Goal: Task Accomplishment & Management: Manage account settings

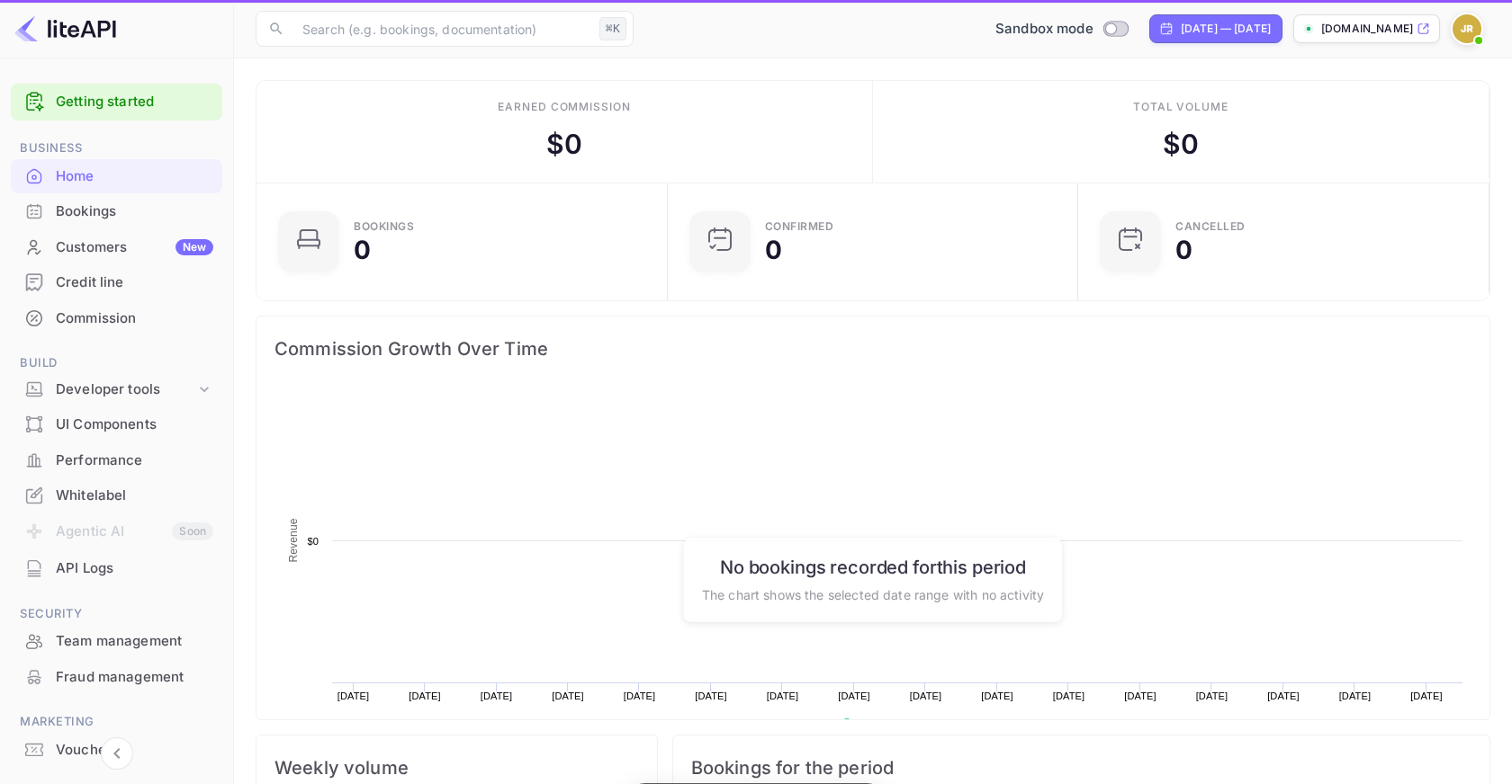
scroll to position [293, 401]
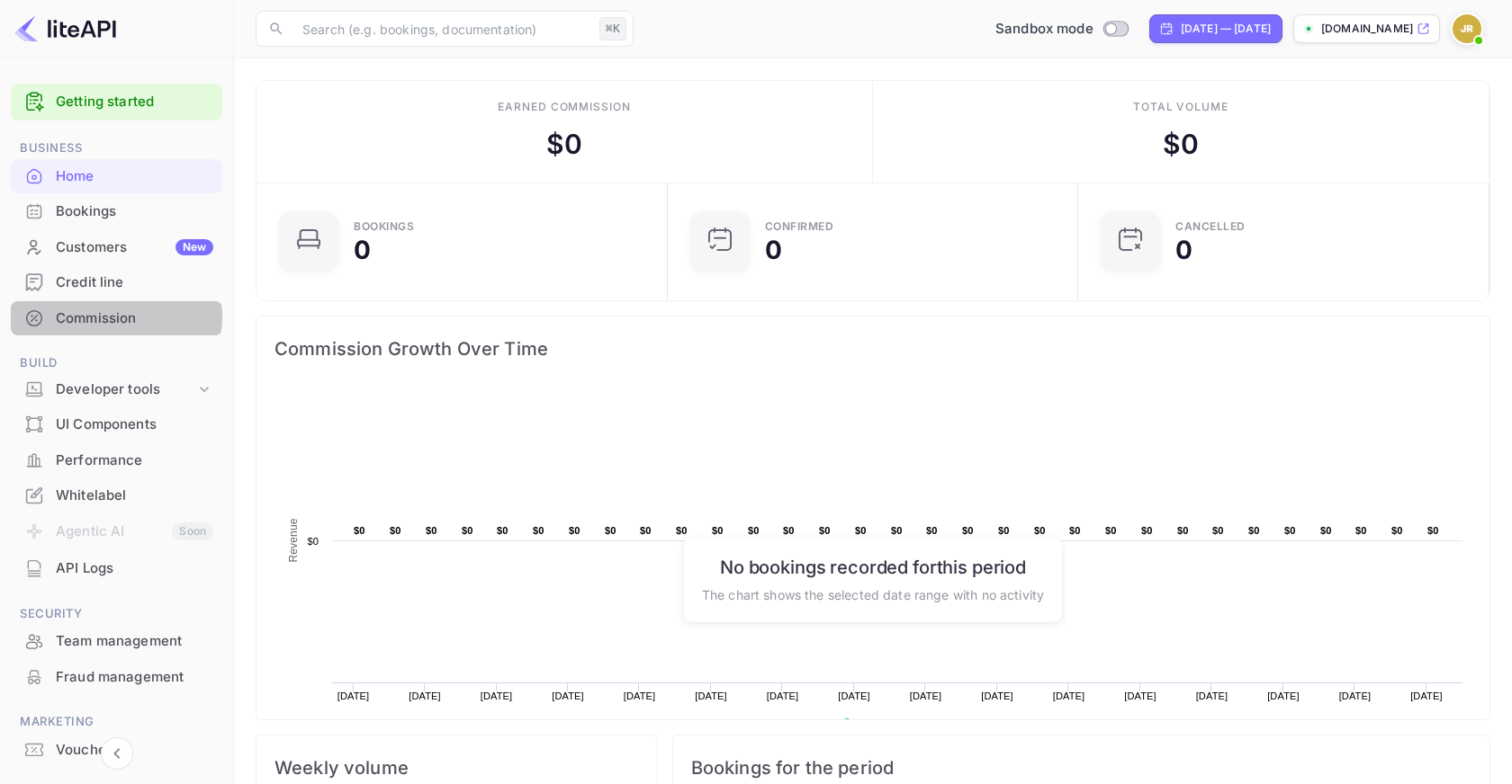
click at [96, 316] on div "Commission" at bounding box center [134, 318] width 158 height 20
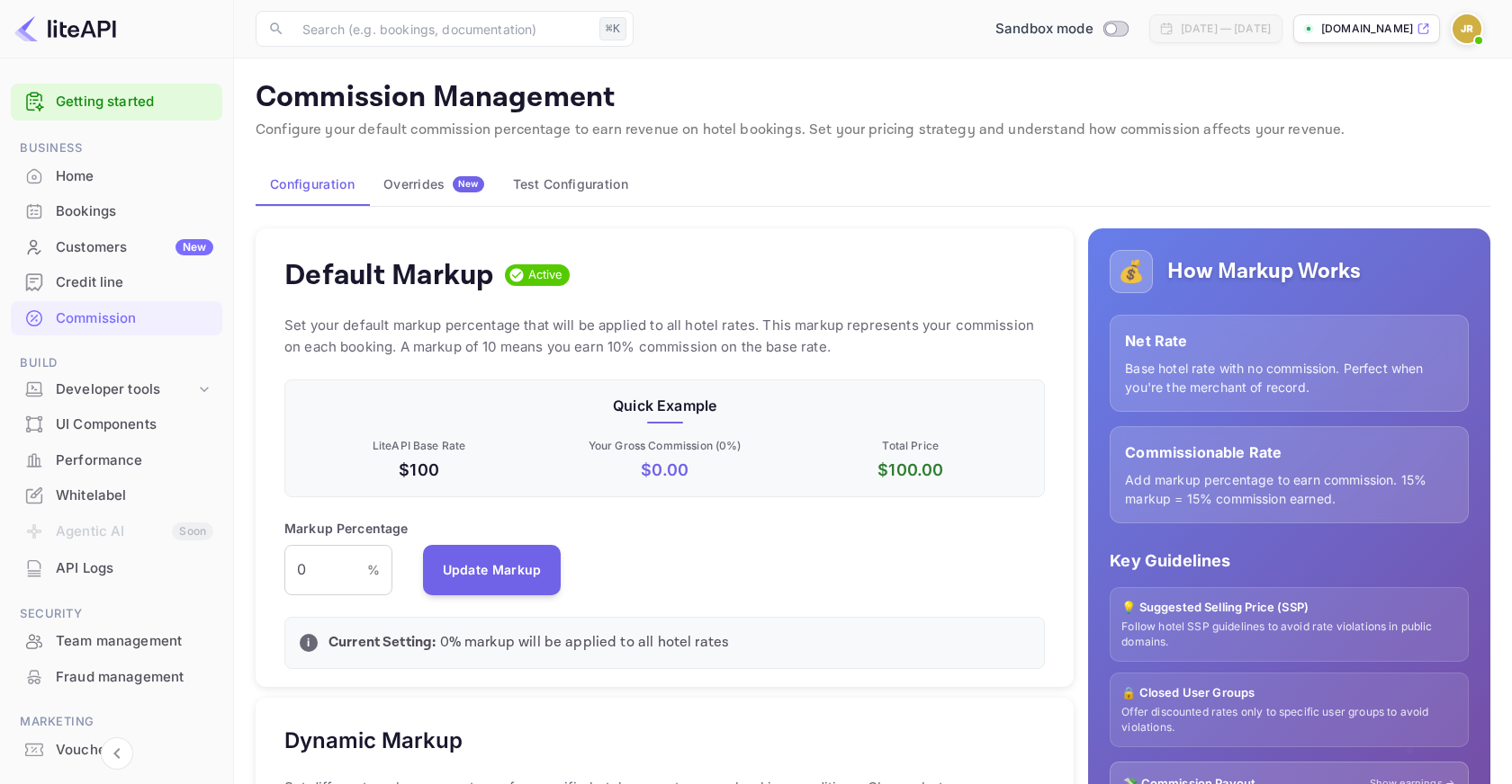
scroll to position [319, 760]
click at [102, 281] on div "Credit line" at bounding box center [134, 282] width 158 height 20
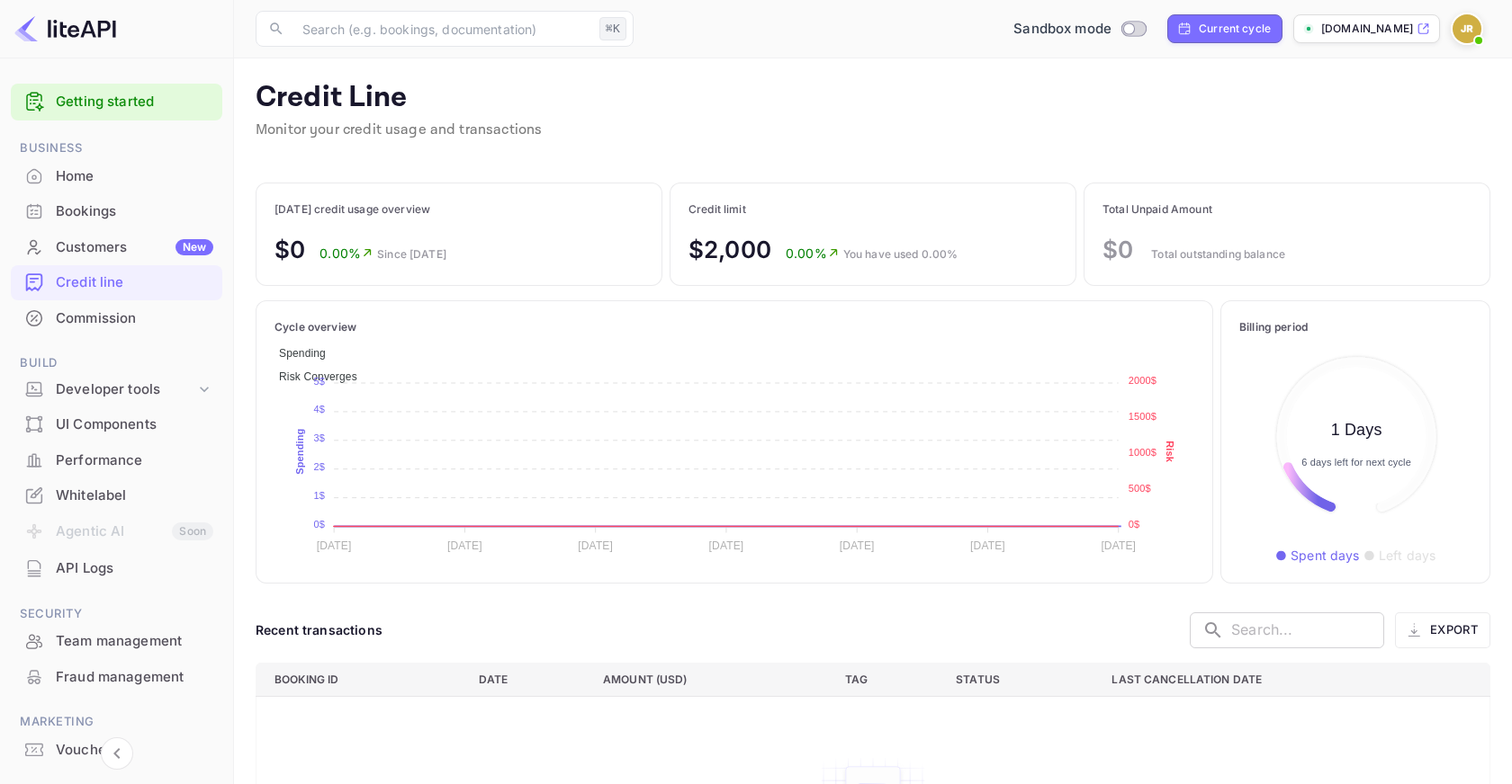
scroll to position [207, 233]
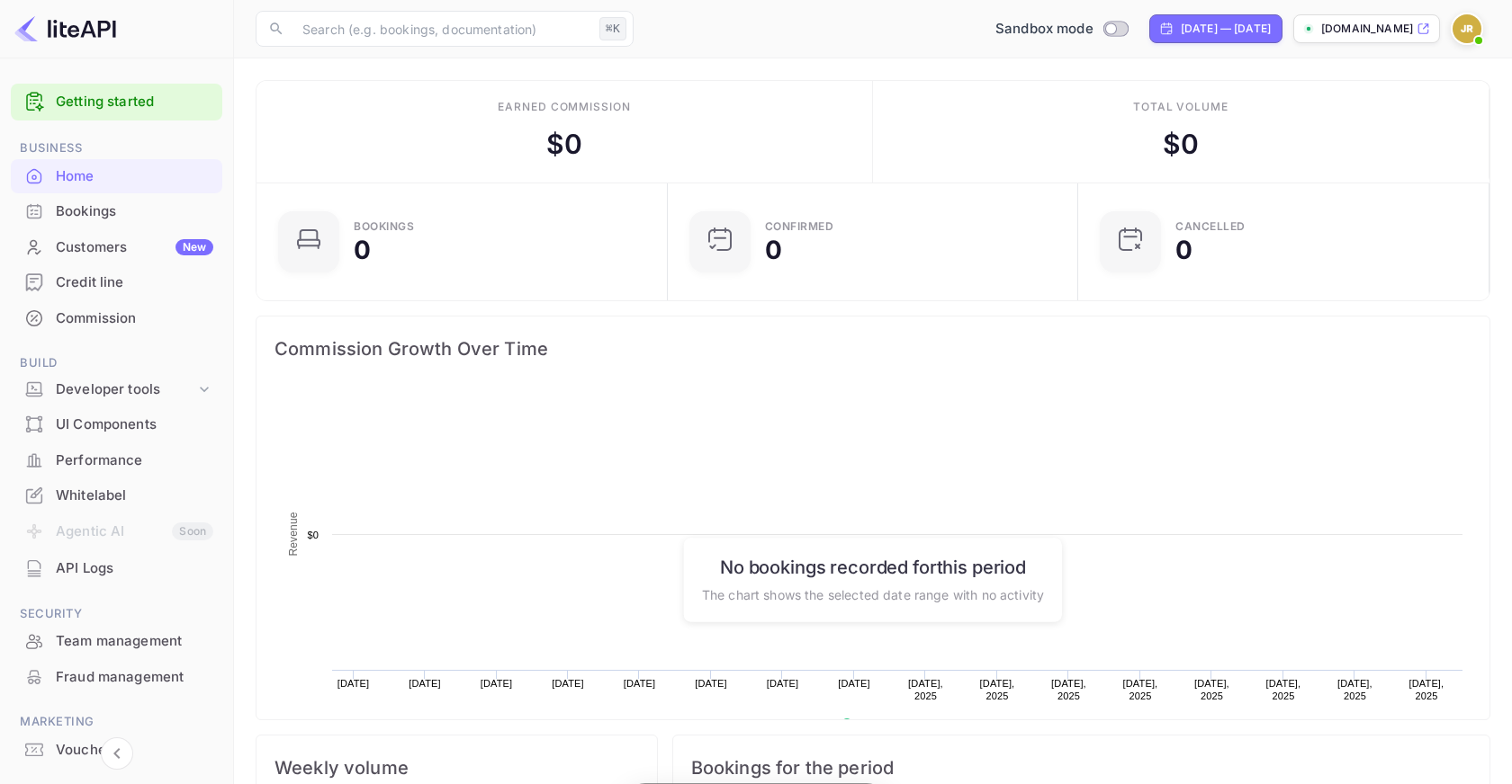
scroll to position [293, 401]
click at [1467, 21] on img at bounding box center [1467, 29] width 29 height 29
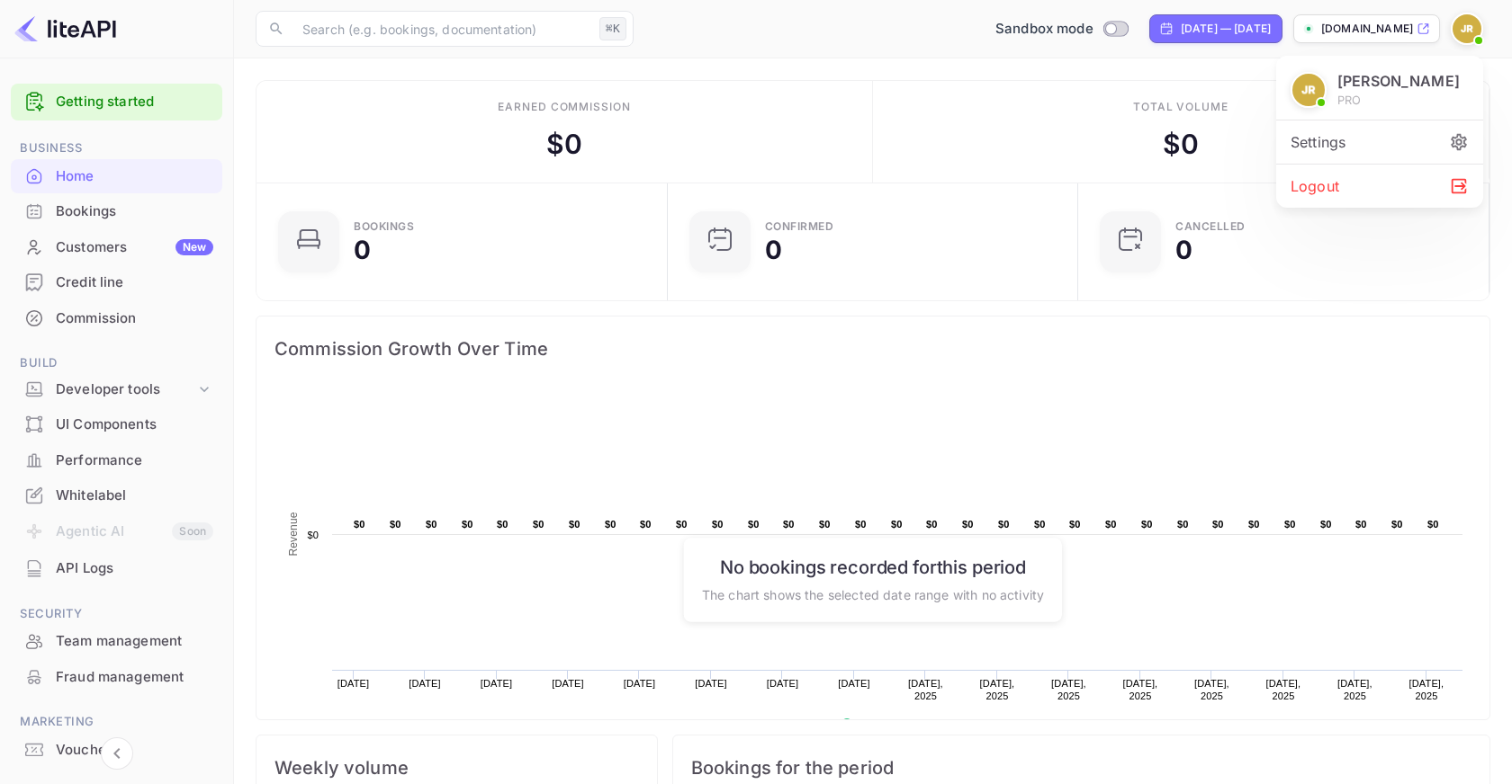
click at [1396, 177] on div "Logout" at bounding box center [1379, 186] width 207 height 43
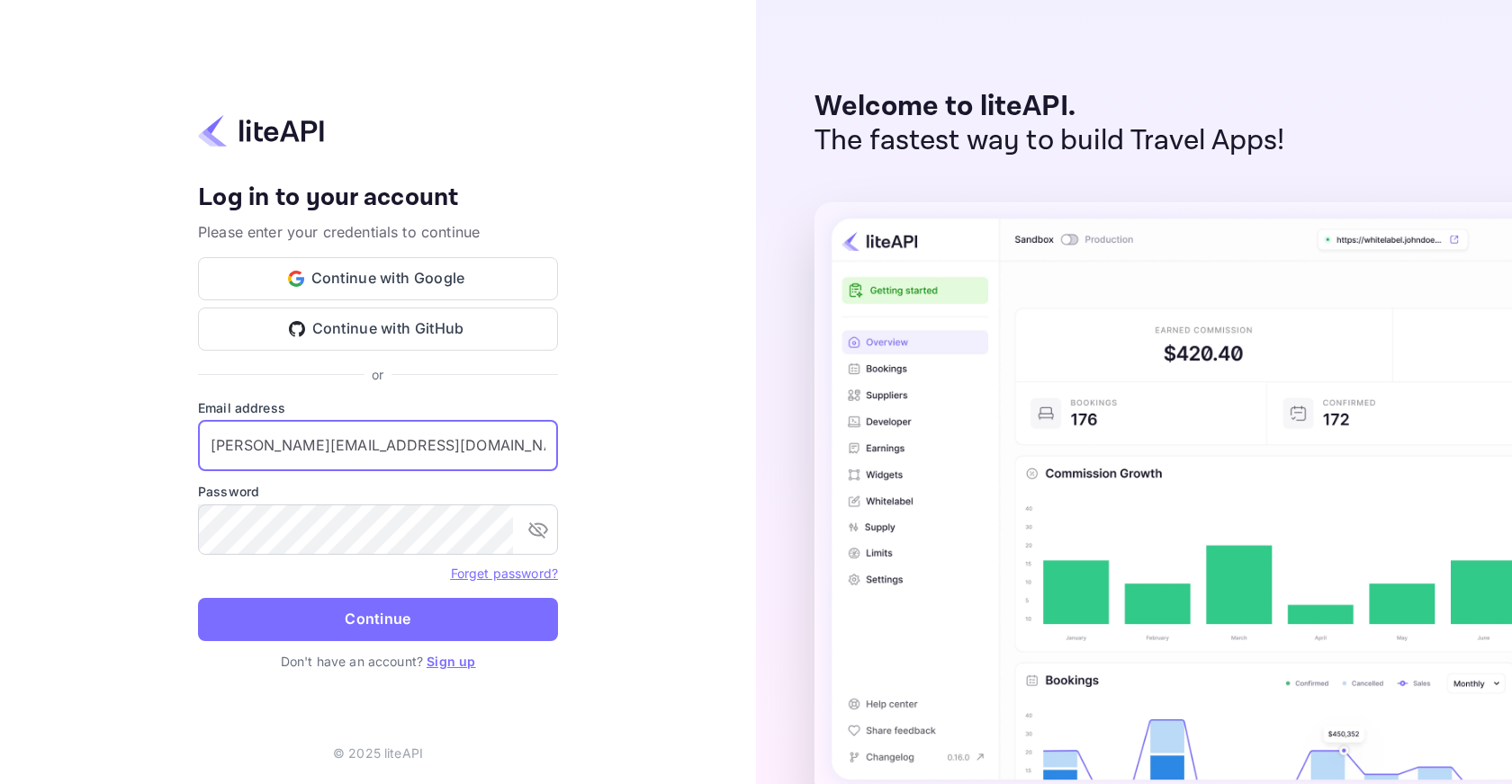
click at [428, 460] on input "j.richards+credit@nuitee.com" at bounding box center [378, 446] width 360 height 51
type input "j.richards@nuitee.com"
click at [506, 635] on button "Continue" at bounding box center [378, 620] width 360 height 43
